Goal: Information Seeking & Learning: Understand process/instructions

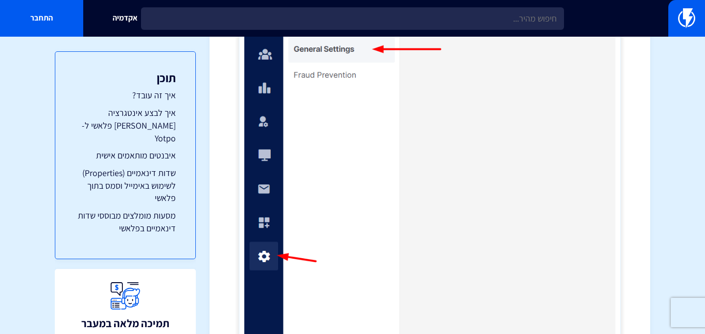
scroll to position [1221, 0]
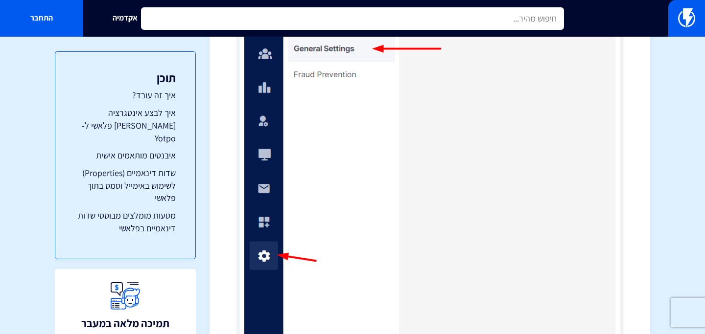
click at [324, 16] on input "text" at bounding box center [352, 18] width 423 height 23
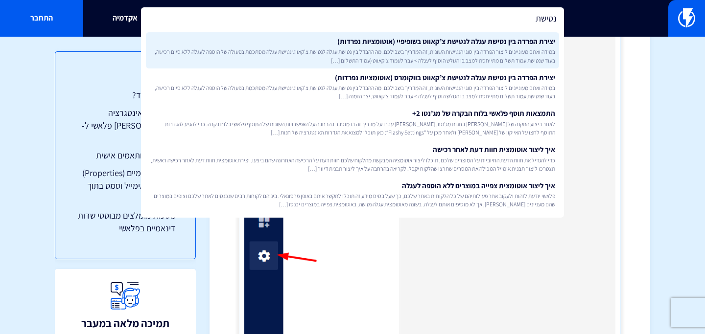
type input "נטישת"
click at [333, 53] on span "במידה ואתם מעוניינים ליצור הפרדה בין סוגי הנטישות השונות, זה המדריך בשבילכם. מה…" at bounding box center [352, 55] width 405 height 17
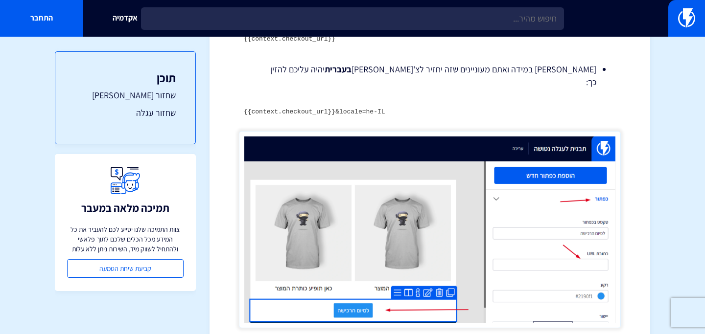
scroll to position [326, 0]
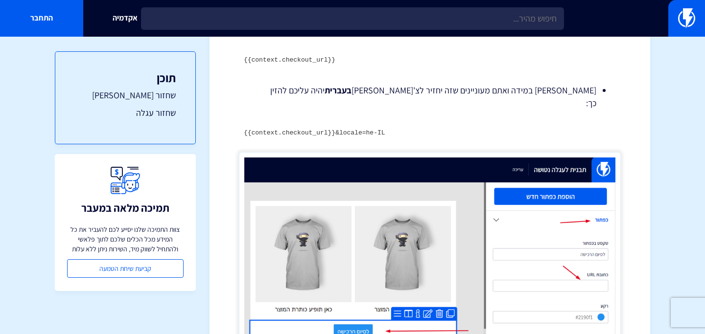
click at [295, 129] on code "{{context.checkout_url}}&locale=he-IL" at bounding box center [314, 132] width 141 height 7
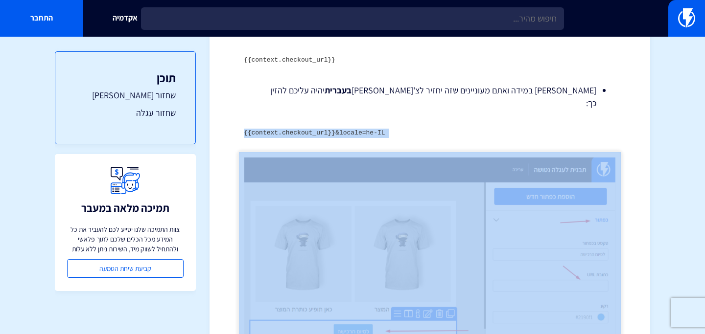
click at [295, 129] on code "{{context.checkout_url}}&locale=he-IL" at bounding box center [314, 132] width 141 height 7
copy div "{{context.checkout_url}}&locale=he-IL"
